Goal: Transaction & Acquisition: Purchase product/service

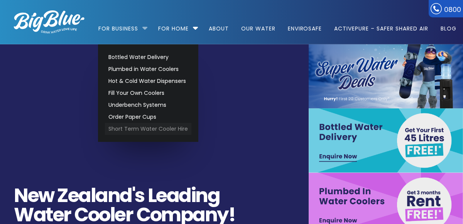
click at [132, 130] on link "Short Term Water Cooler Hire" at bounding box center [148, 129] width 86 height 12
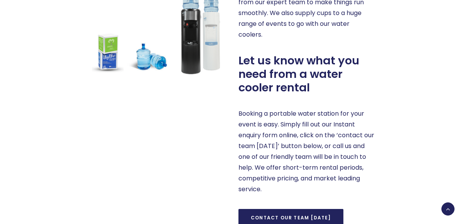
scroll to position [487, 0]
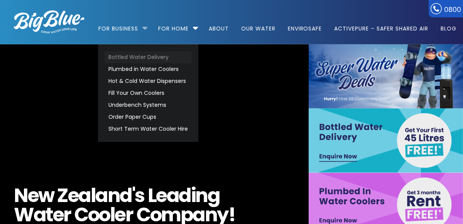
click at [143, 59] on link "Bottled Water Delivery" at bounding box center [148, 57] width 86 height 12
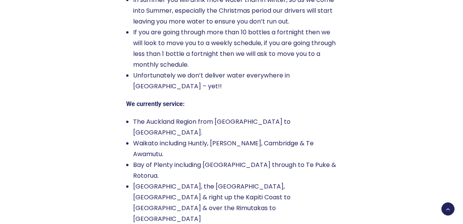
scroll to position [1423, 0]
